Goal: Task Accomplishment & Management: Use online tool/utility

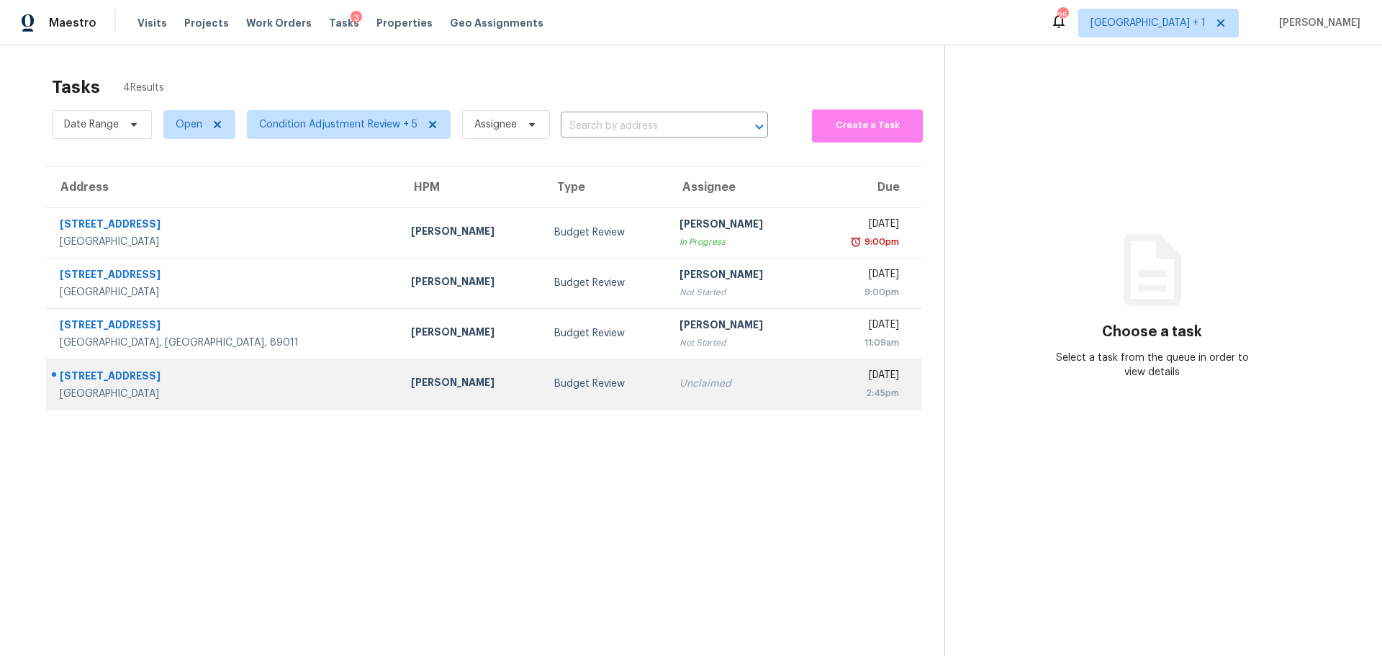
click at [697, 392] on td "Unclaimed" at bounding box center [739, 384] width 143 height 50
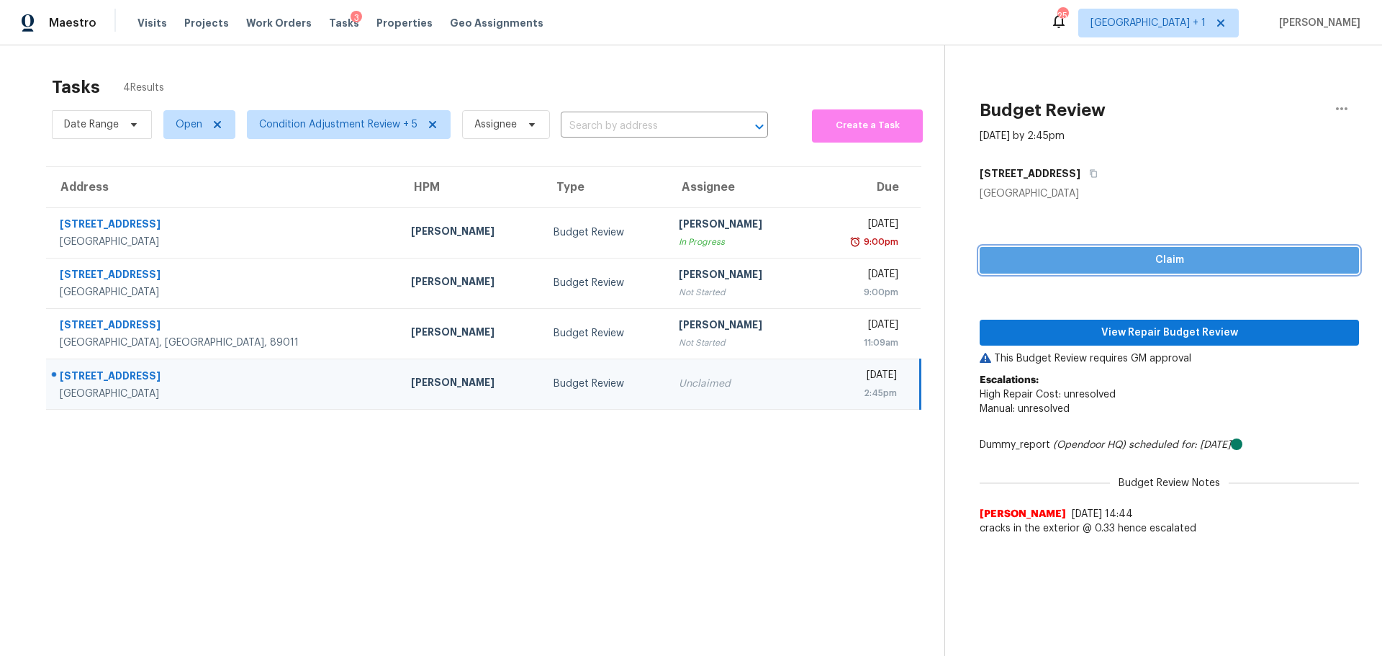
click at [1053, 261] on span "Claim" at bounding box center [1169, 260] width 356 height 18
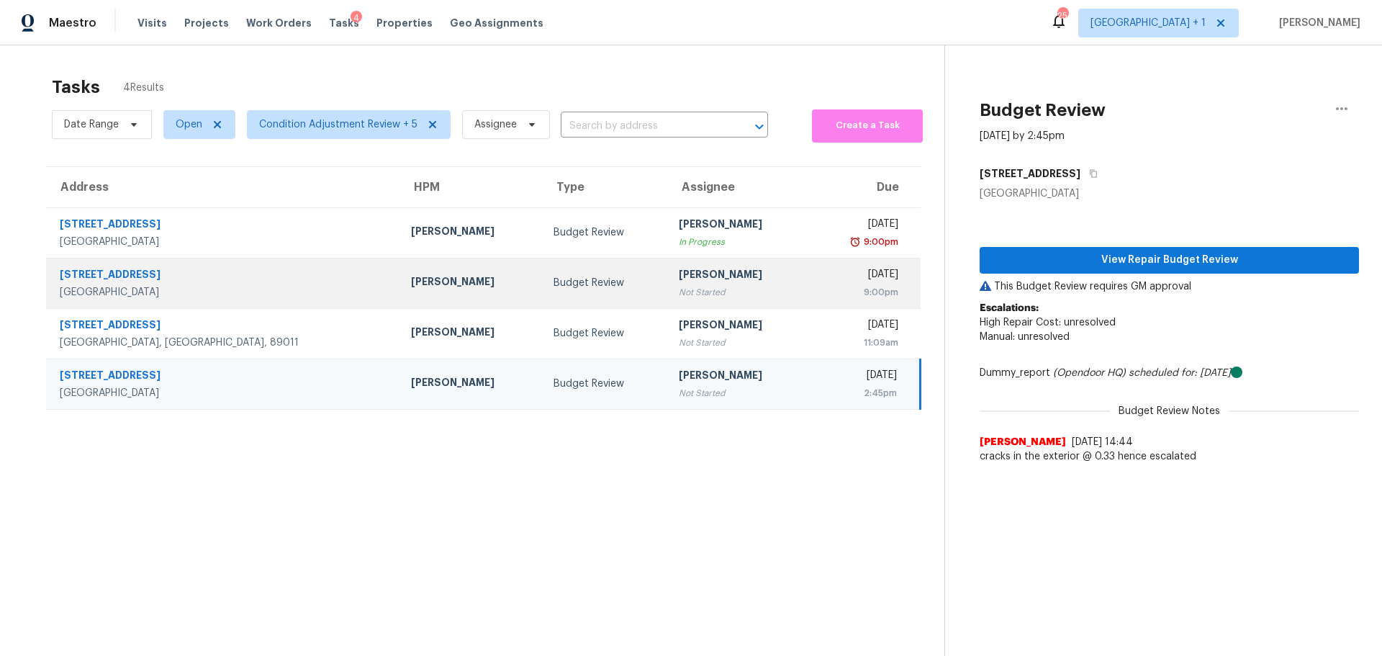
click at [411, 289] on div "[PERSON_NAME]" at bounding box center [471, 283] width 120 height 18
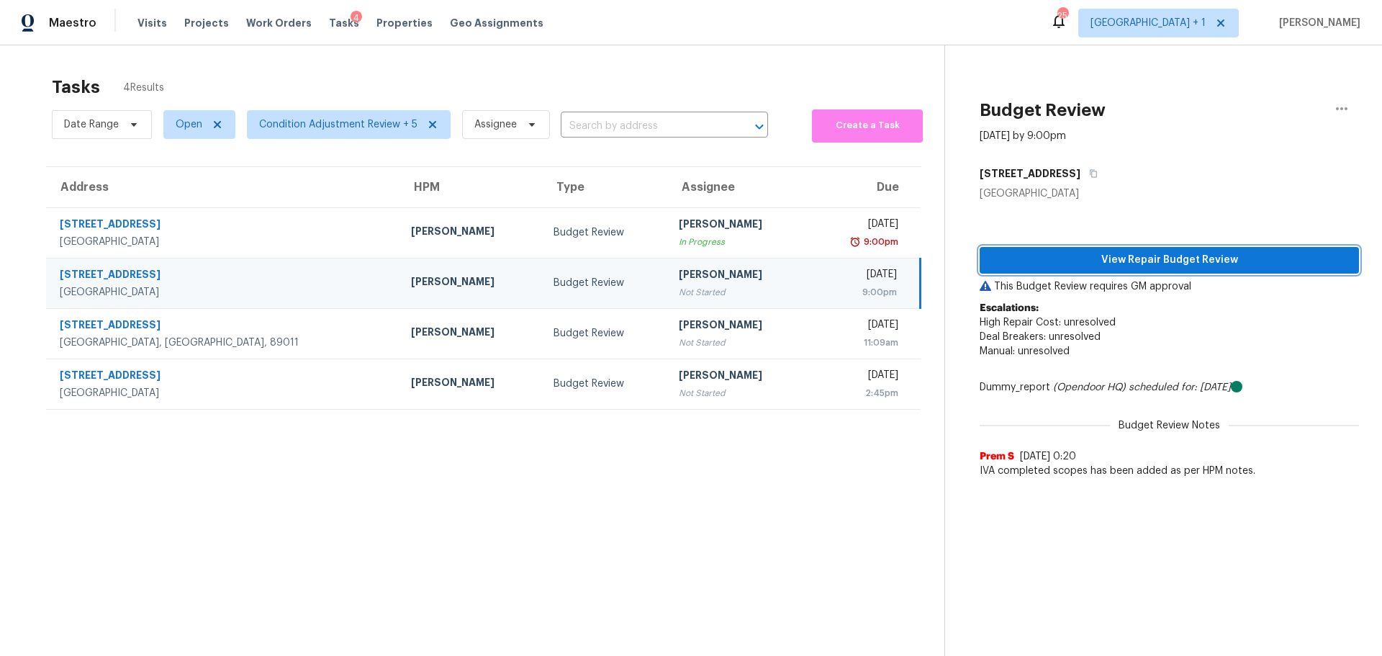
click at [1063, 251] on button "View Repair Budget Review" at bounding box center [1169, 260] width 379 height 27
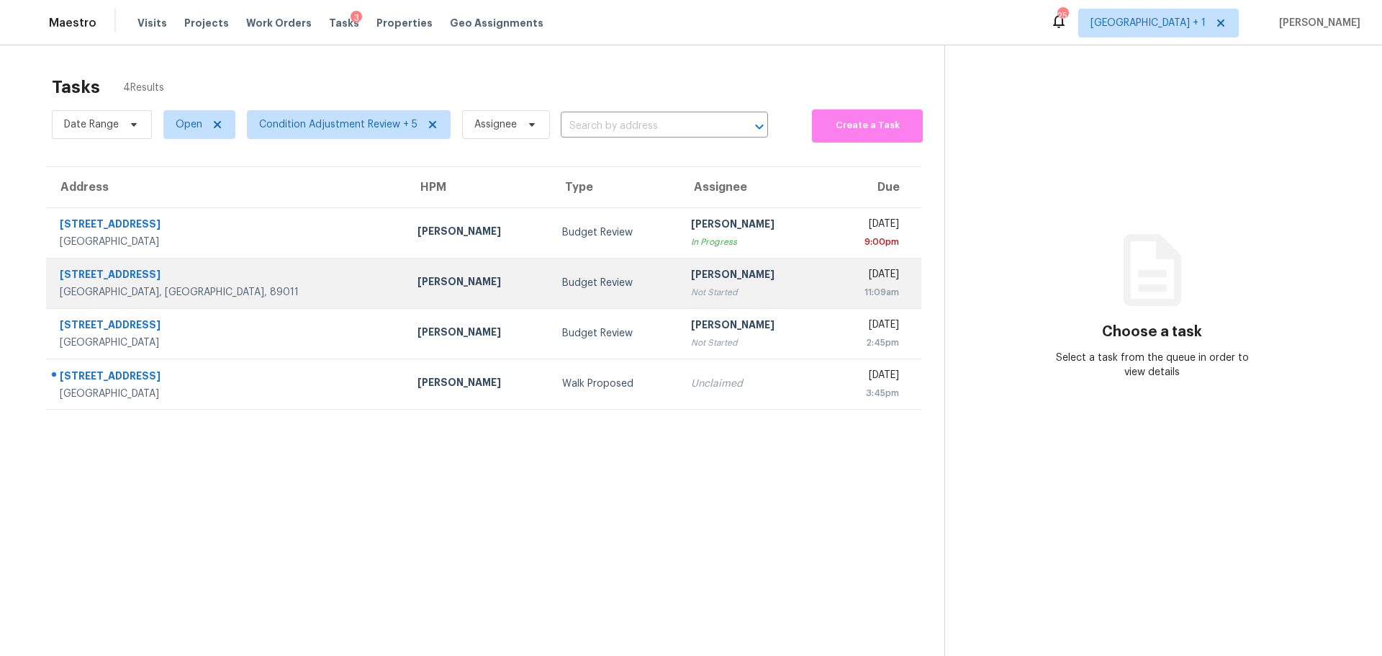
click at [206, 281] on div "608 Saddle Rider Ct" at bounding box center [227, 276] width 335 height 18
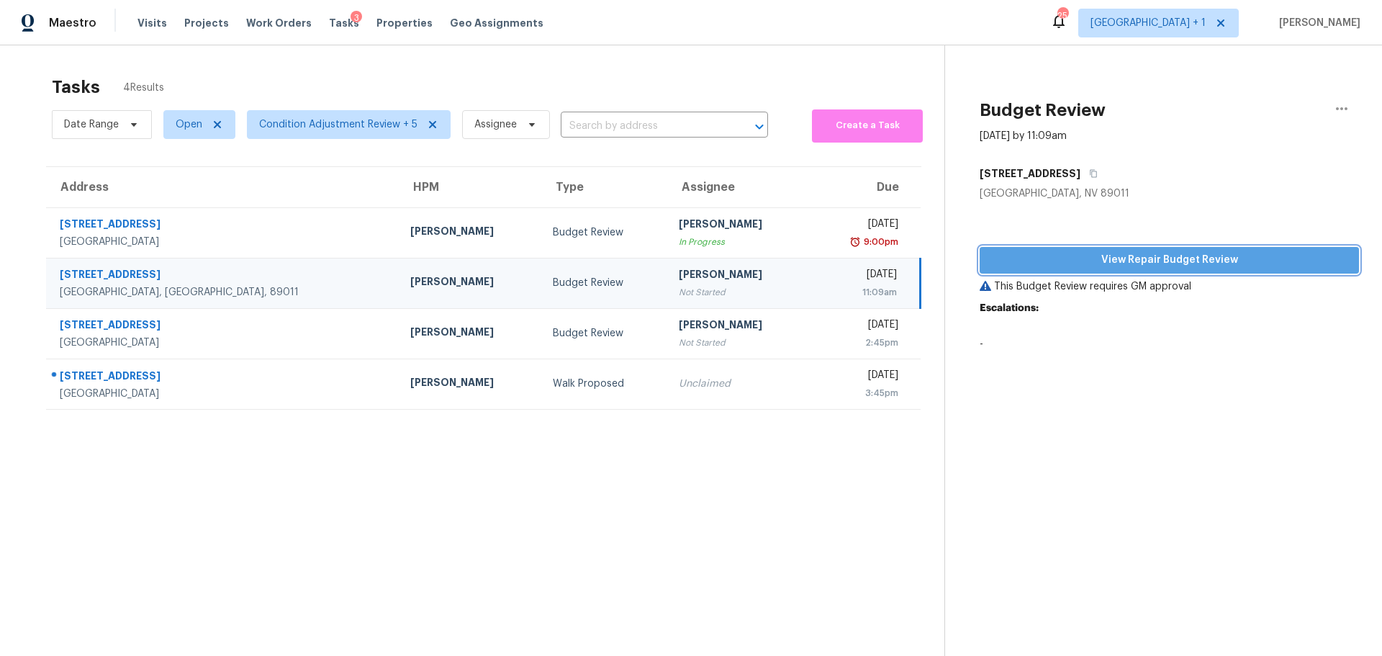
click at [1073, 263] on span "View Repair Budget Review" at bounding box center [1169, 260] width 356 height 18
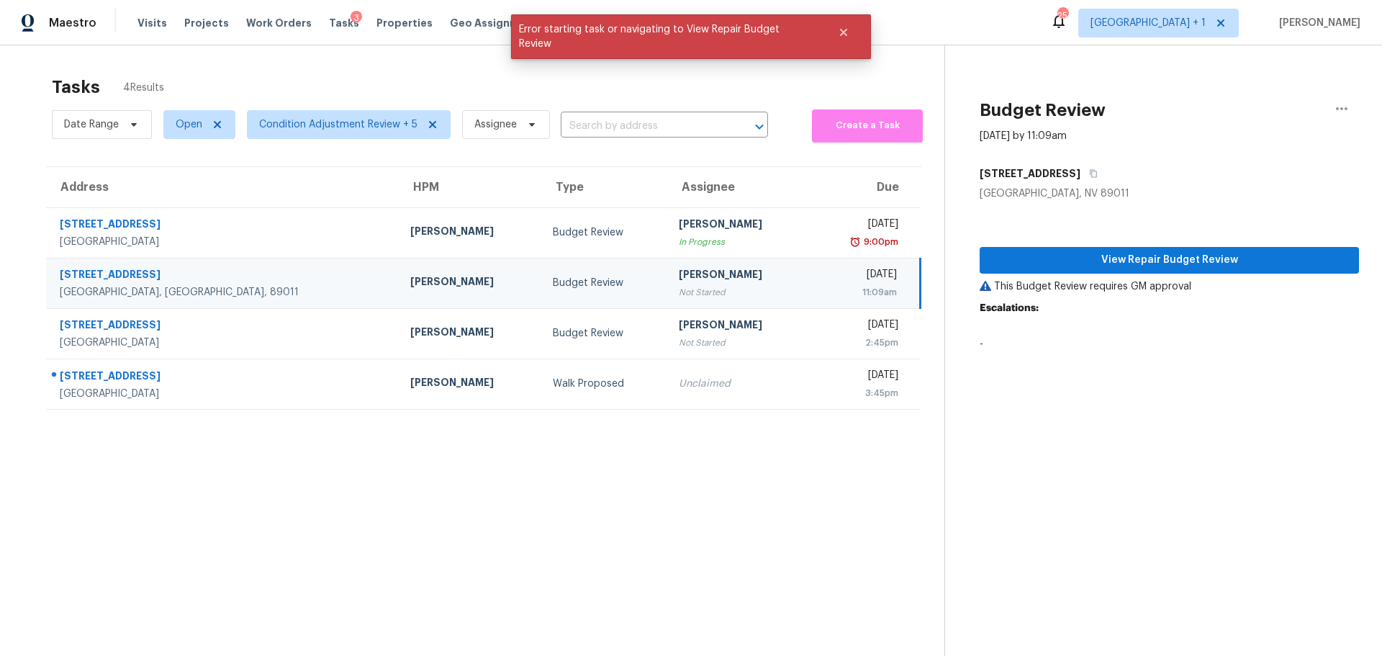
click at [199, 286] on div "[GEOGRAPHIC_DATA], [GEOGRAPHIC_DATA], 89011" at bounding box center [224, 292] width 328 height 14
click at [836, 33] on button "Close" at bounding box center [844, 32] width 48 height 29
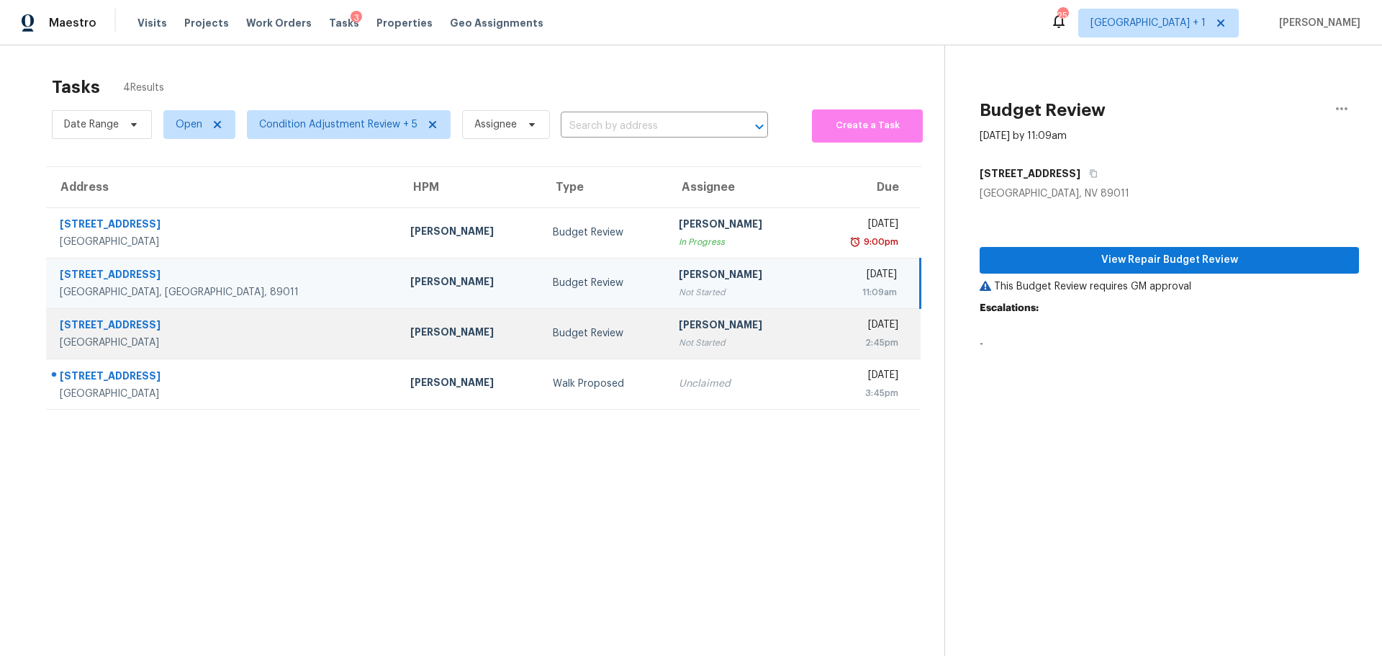
click at [821, 326] on div "[DATE]" at bounding box center [859, 327] width 77 height 18
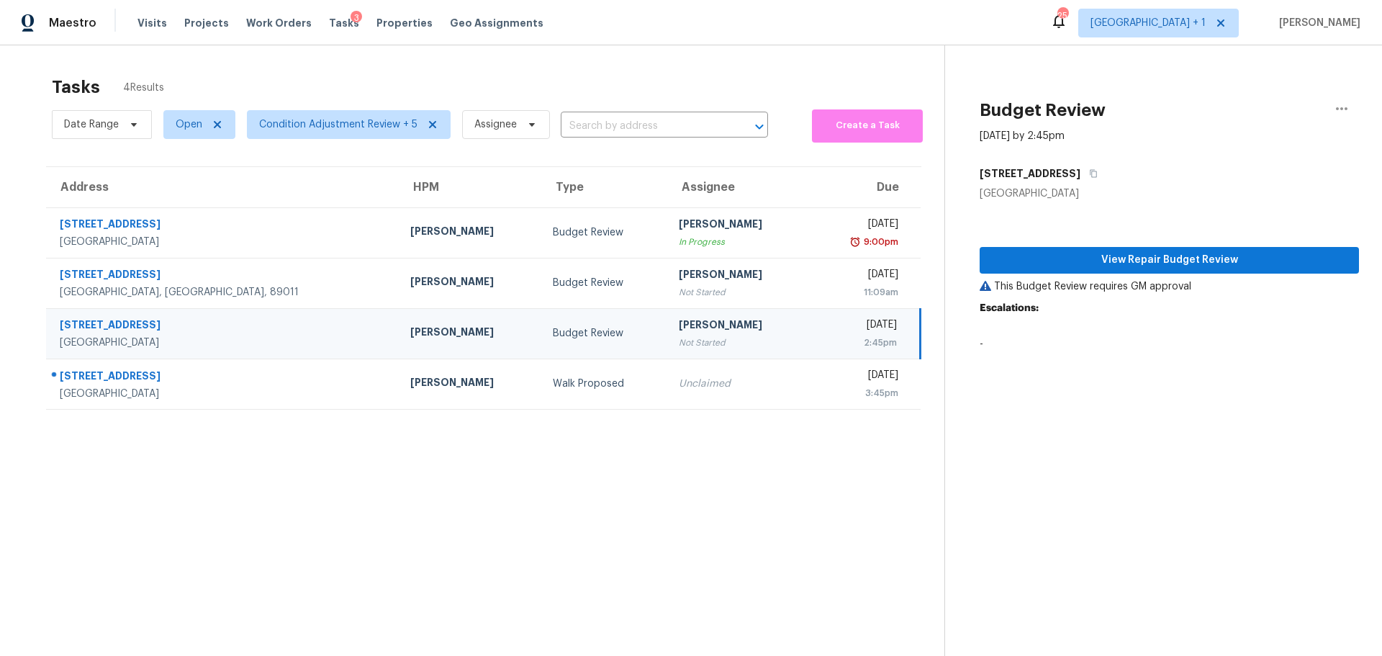
click at [810, 279] on td "Mon, Oct 6th 2025 11:09am" at bounding box center [865, 283] width 111 height 50
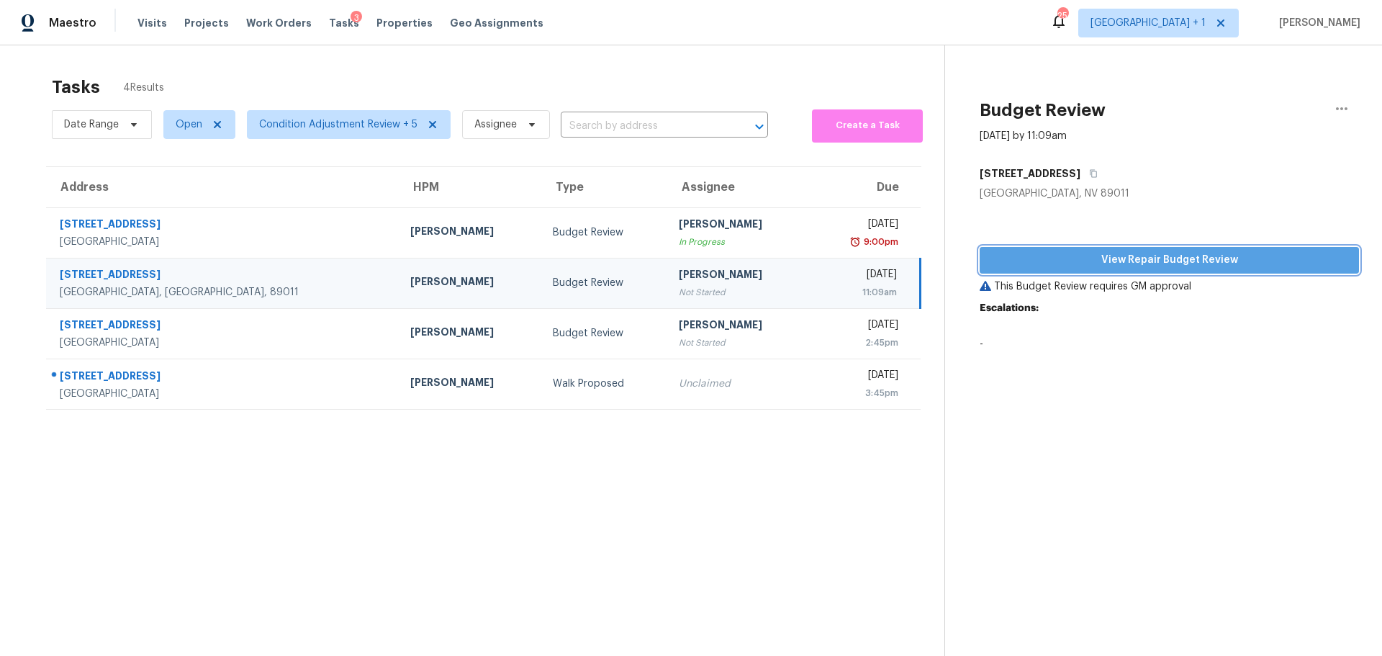
click at [1071, 258] on span "View Repair Budget Review" at bounding box center [1169, 260] width 356 height 18
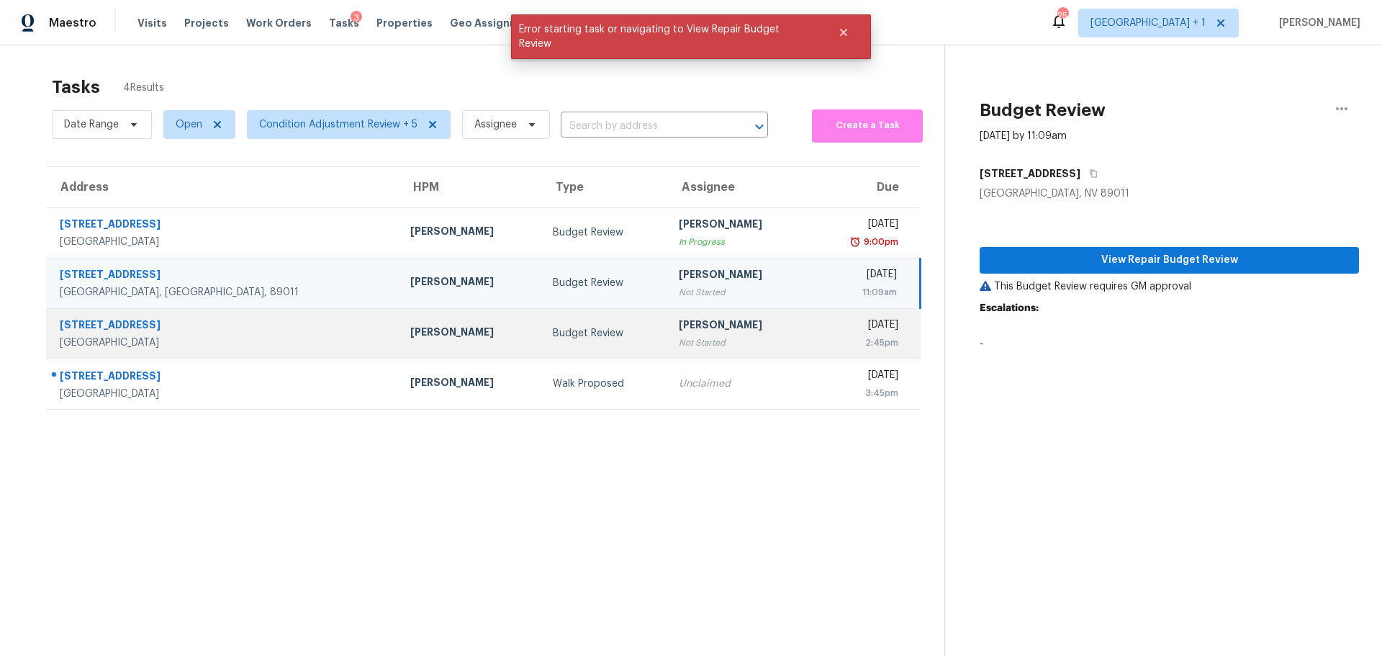
click at [713, 326] on div "[PERSON_NAME]" at bounding box center [739, 327] width 120 height 18
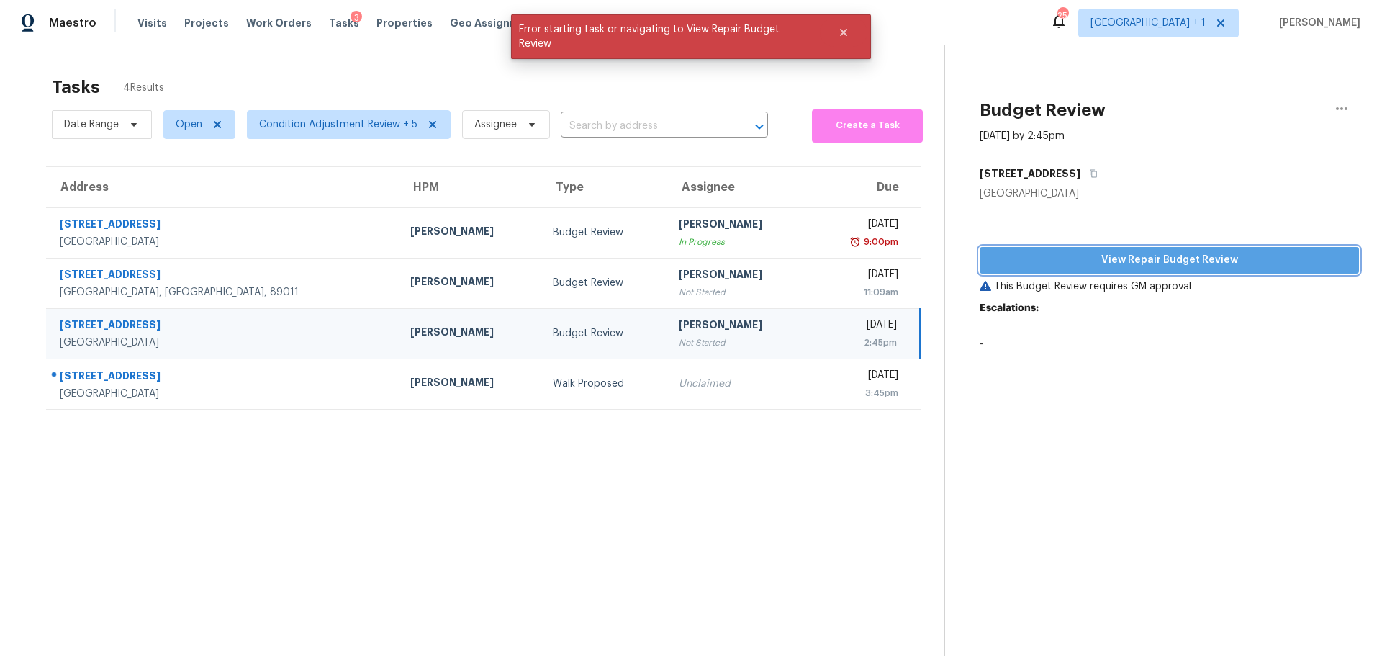
click at [1112, 261] on span "View Repair Budget Review" at bounding box center [1169, 260] width 356 height 18
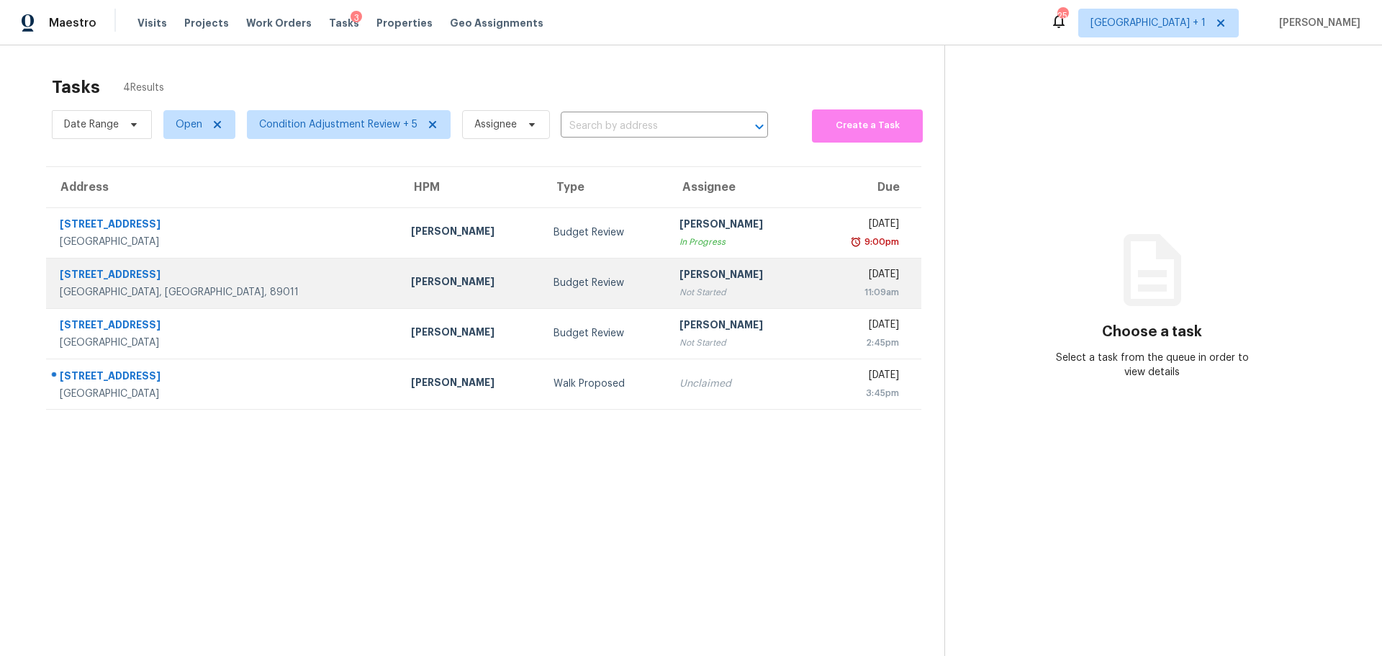
click at [411, 286] on div "[PERSON_NAME]" at bounding box center [471, 283] width 120 height 18
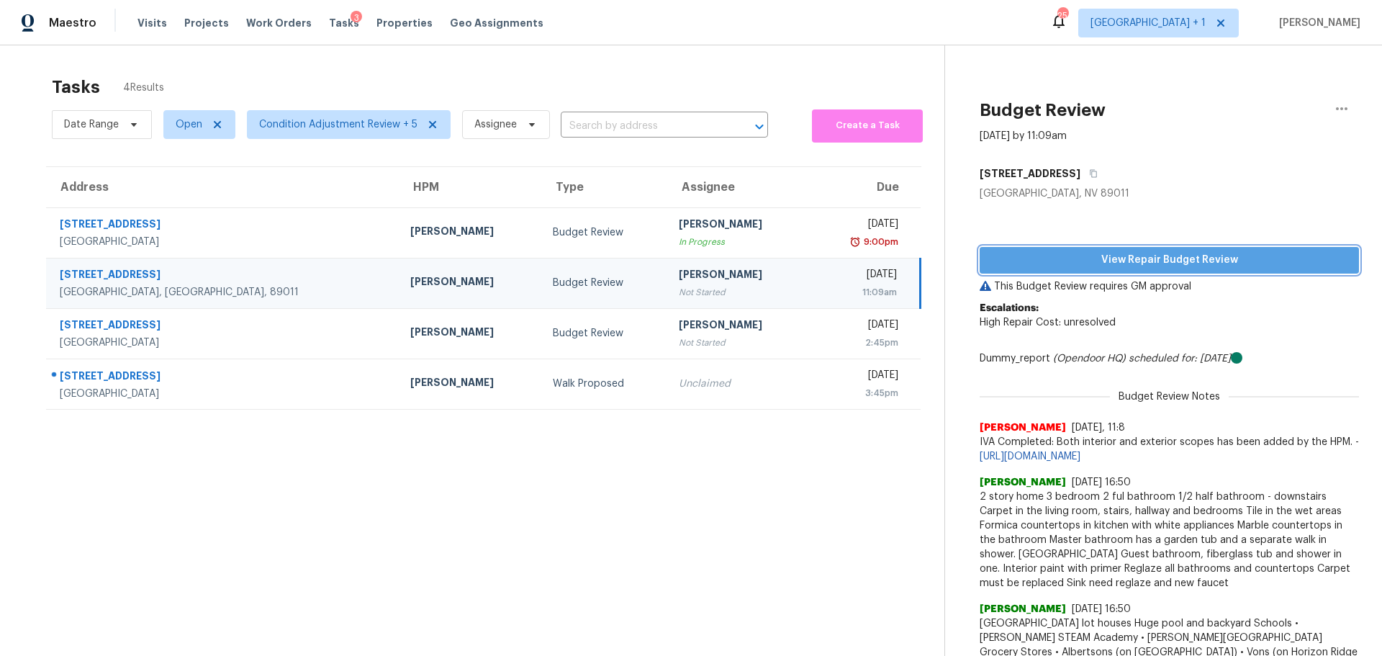
click at [1138, 265] on span "View Repair Budget Review" at bounding box center [1169, 260] width 356 height 18
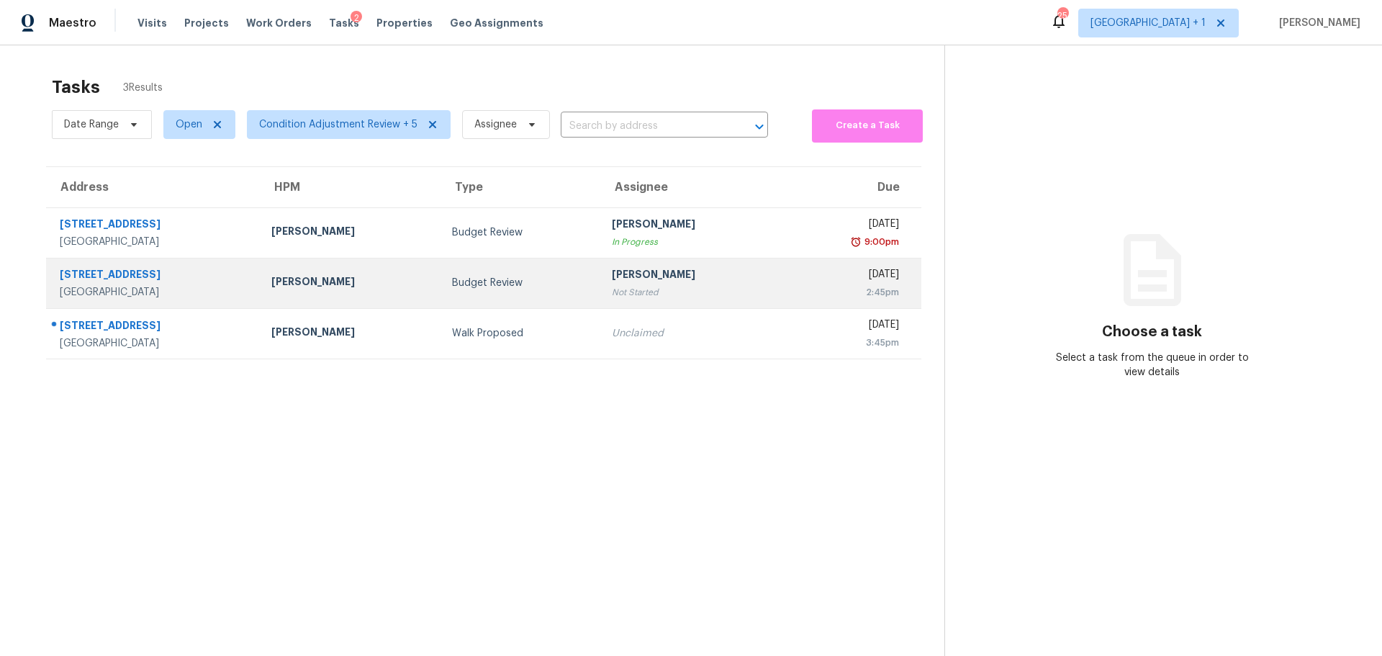
click at [225, 296] on div "[GEOGRAPHIC_DATA]" at bounding box center [154, 292] width 189 height 14
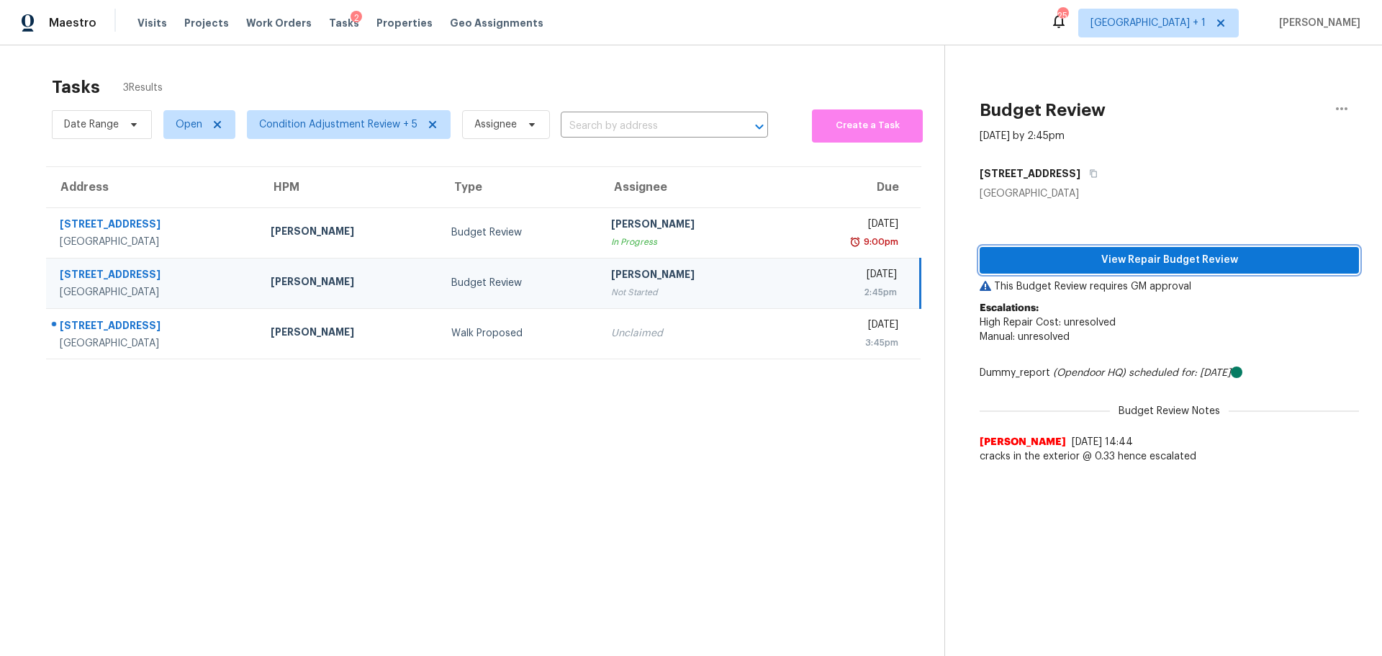
click at [1138, 259] on span "View Repair Budget Review" at bounding box center [1169, 260] width 356 height 18
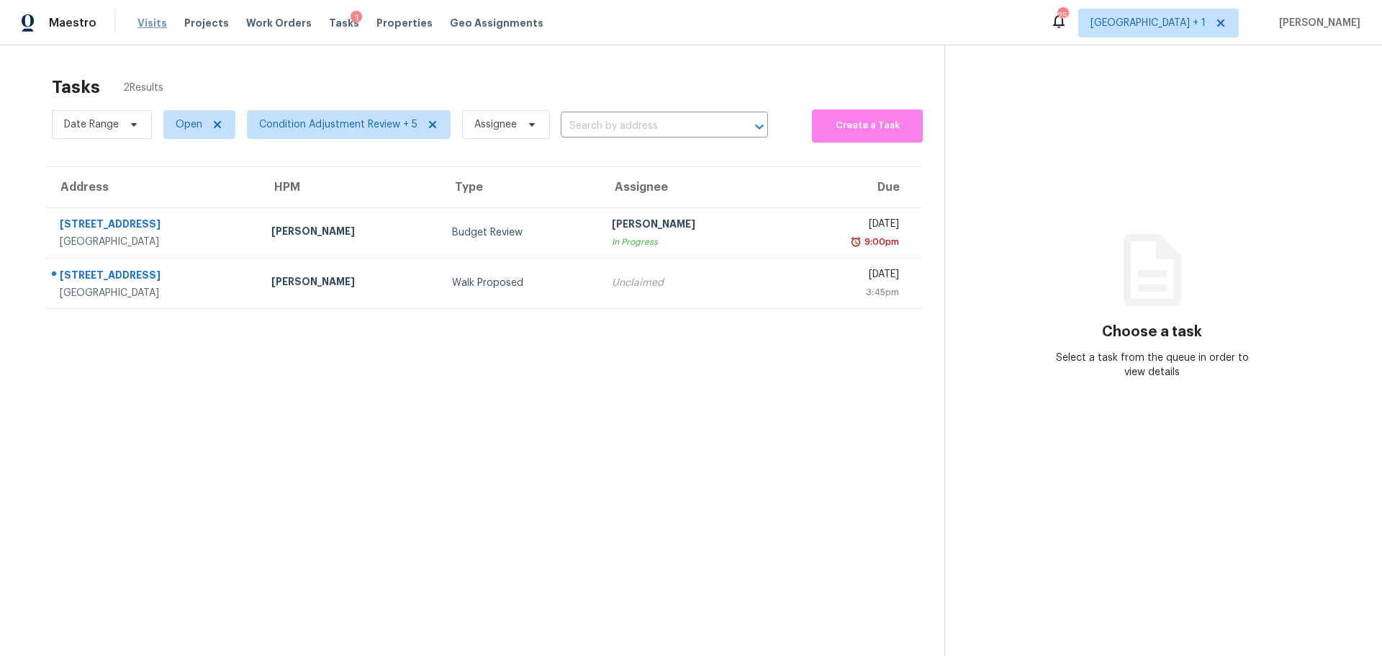
click at [150, 22] on span "Visits" at bounding box center [153, 23] width 30 height 14
